Goal: Transaction & Acquisition: Purchase product/service

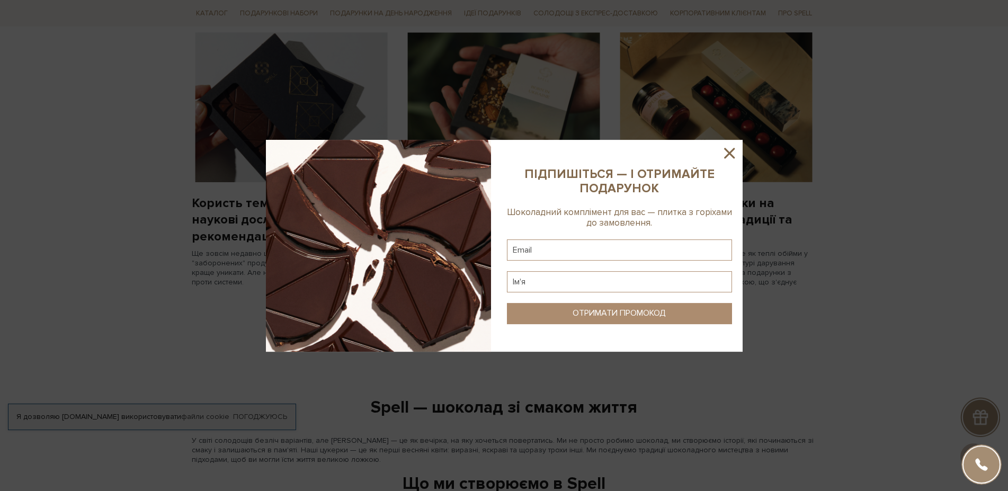
scroll to position [865, 0]
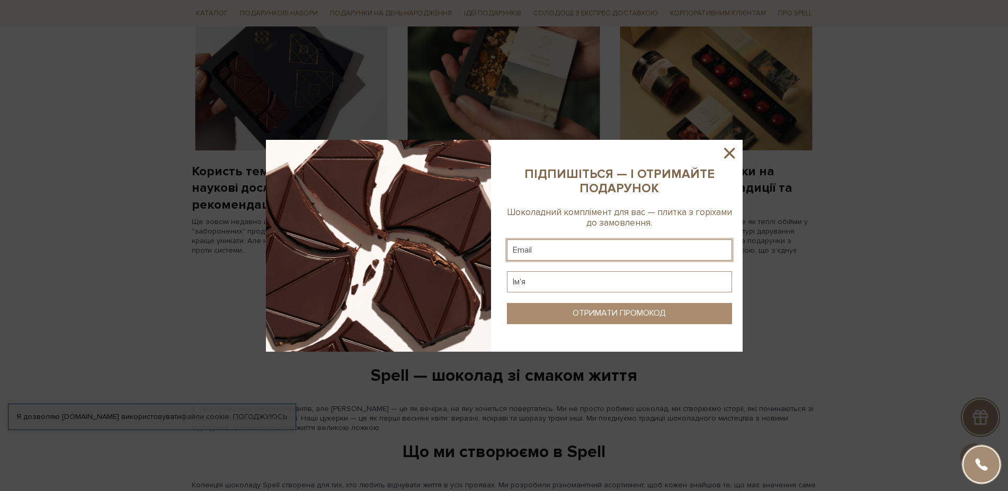
click at [544, 249] on input "text" at bounding box center [619, 249] width 225 height 21
click at [544, 248] on input "text" at bounding box center [619, 249] width 225 height 21
type input "masik84@ukr.net"
click at [554, 281] on input "text" at bounding box center [619, 281] width 225 height 21
type input "Алина"
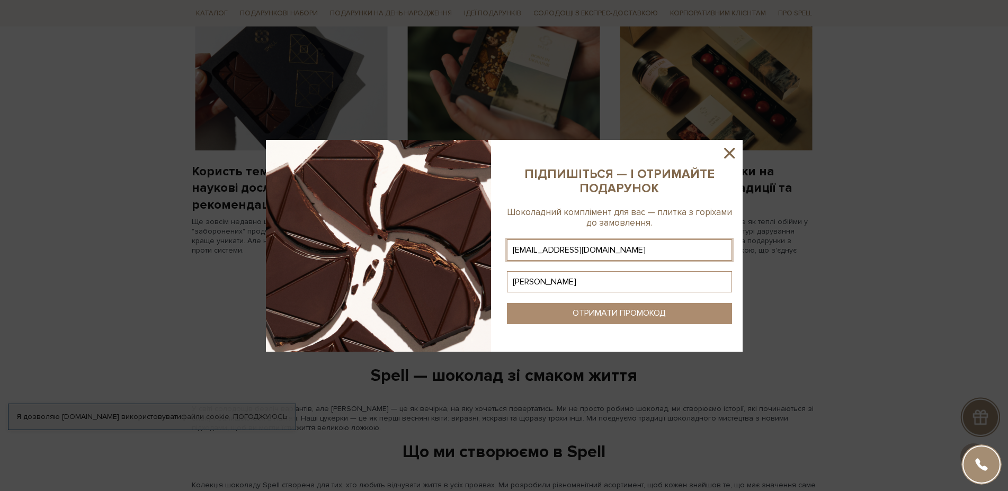
click at [606, 316] on div "ОТРИМАТИ ПРОМОКОД" at bounding box center [619, 313] width 93 height 10
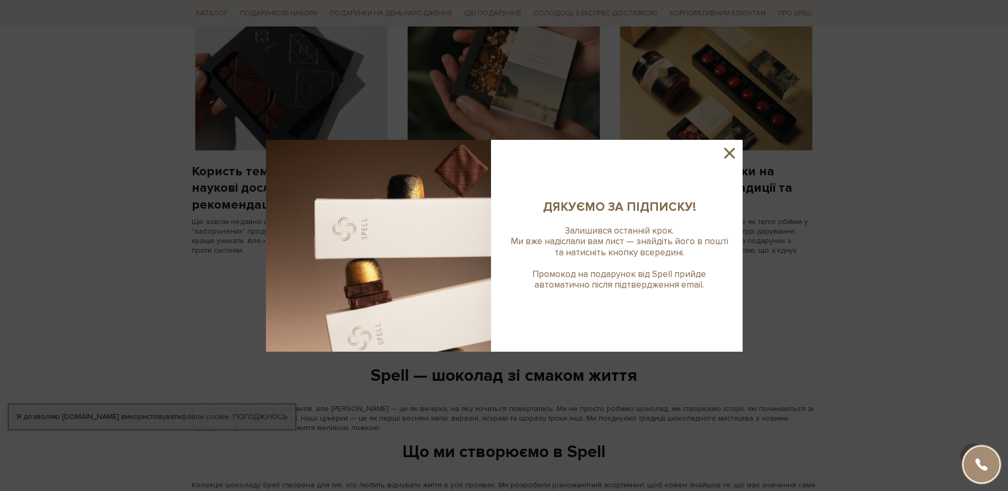
click at [728, 152] on icon at bounding box center [729, 153] width 11 height 11
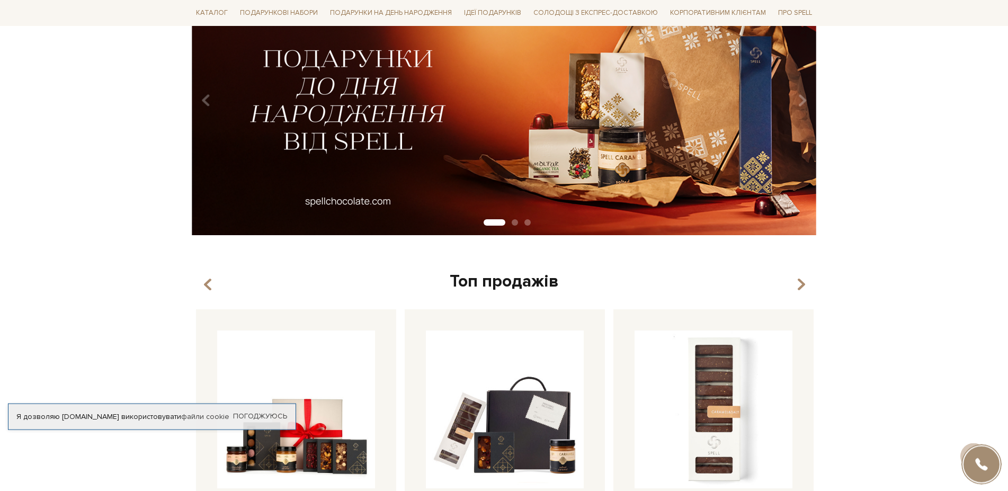
scroll to position [70, 0]
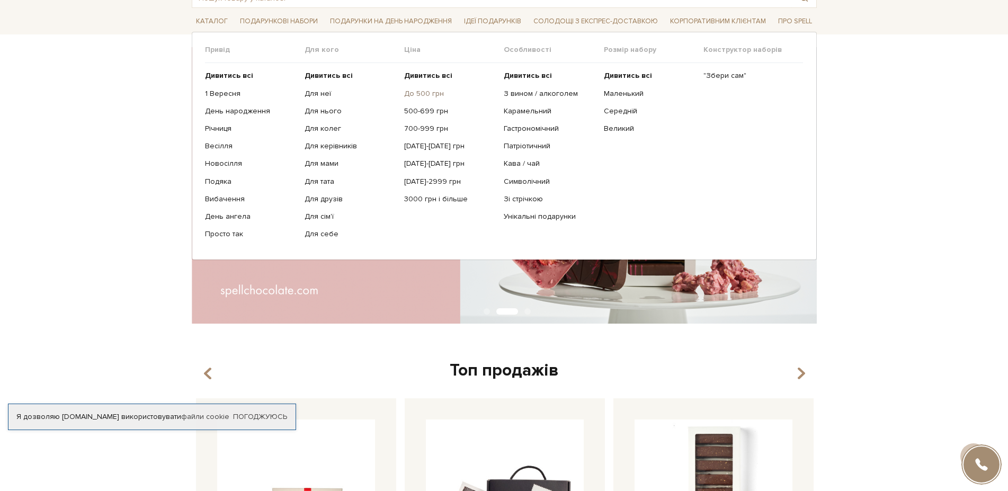
drag, startPoint x: 422, startPoint y: 90, endPoint x: 416, endPoint y: 93, distance: 6.6
click at [422, 91] on link "До 500 грн" at bounding box center [450, 94] width 92 height 10
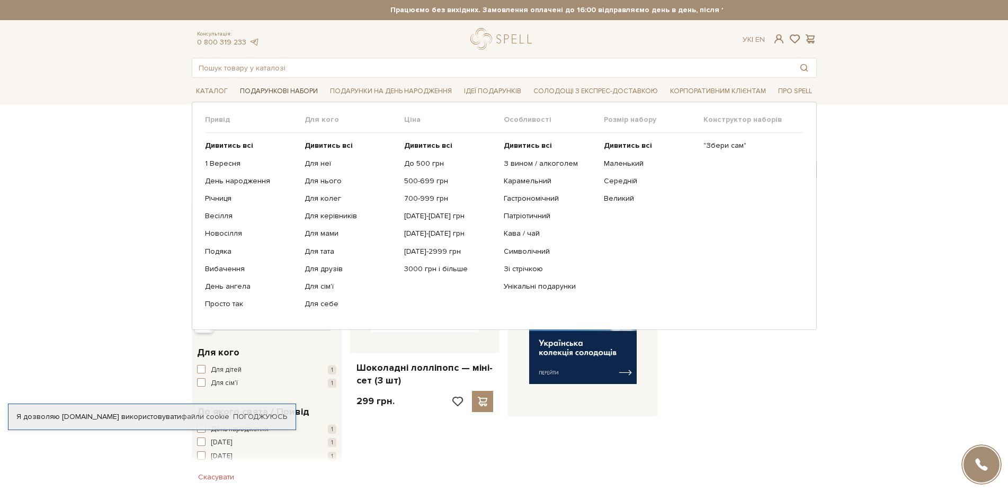
click at [272, 94] on span "Подарункові набори" at bounding box center [279, 91] width 86 height 16
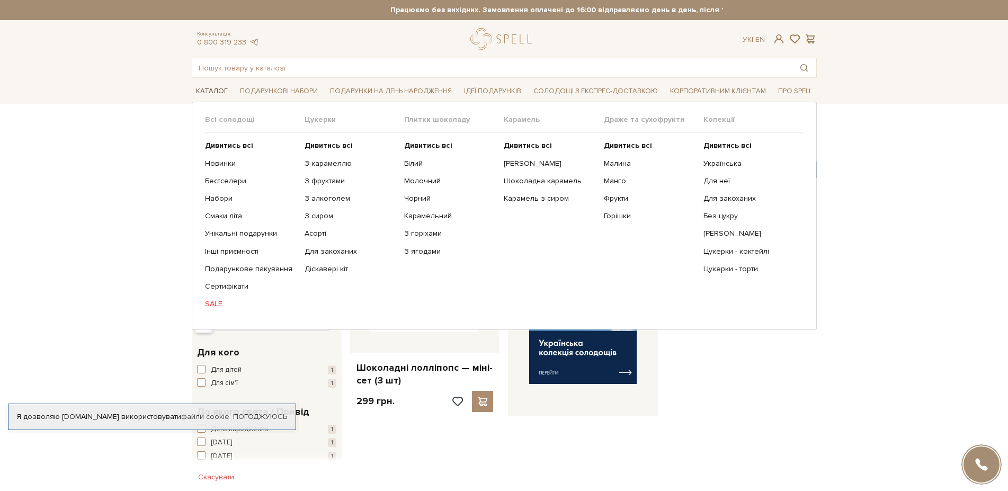
click at [214, 93] on span "Каталог" at bounding box center [212, 91] width 40 height 16
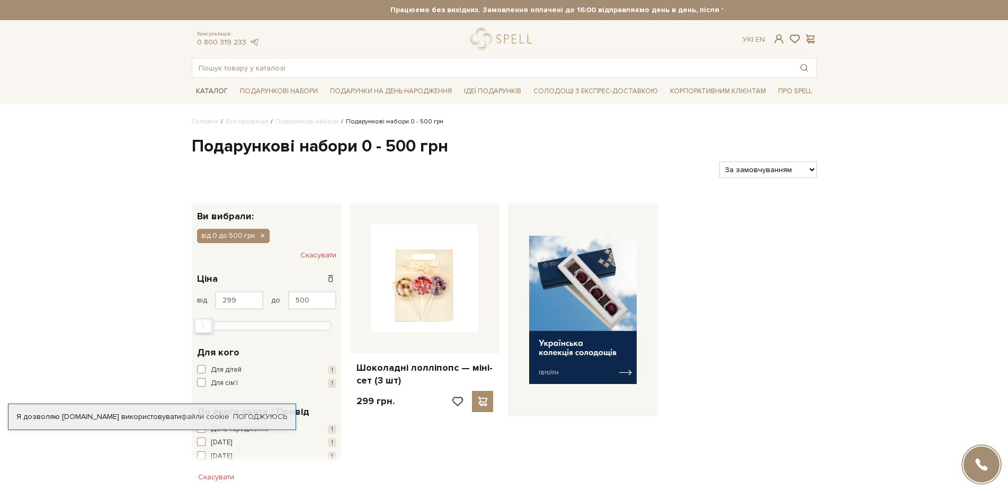
click at [204, 91] on span "Каталог" at bounding box center [212, 91] width 40 height 16
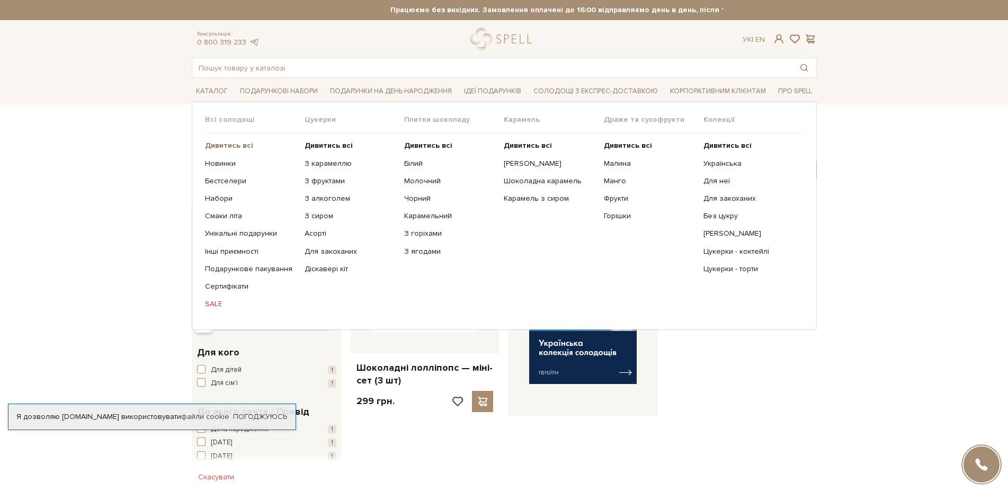
click at [224, 144] on b "Дивитись всі" at bounding box center [229, 145] width 48 height 9
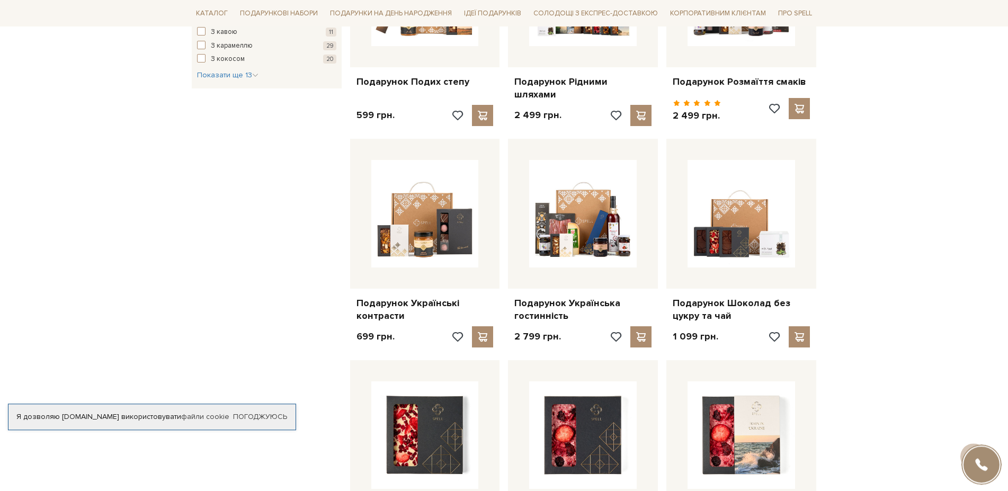
scroll to position [973, 0]
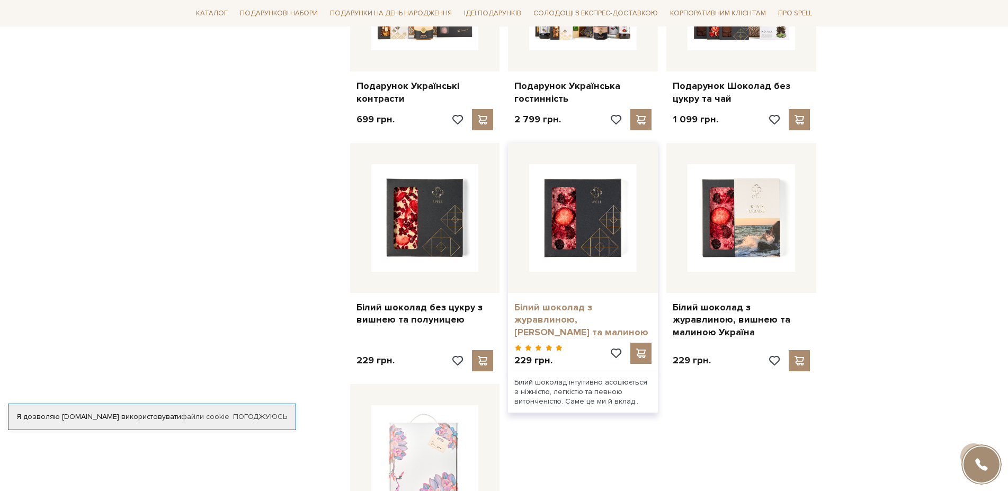
click at [590, 301] on link "Білий шоколад з журавлиною, вишнею та малиною" at bounding box center [582, 319] width 137 height 37
